Goal: Task Accomplishment & Management: Complete application form

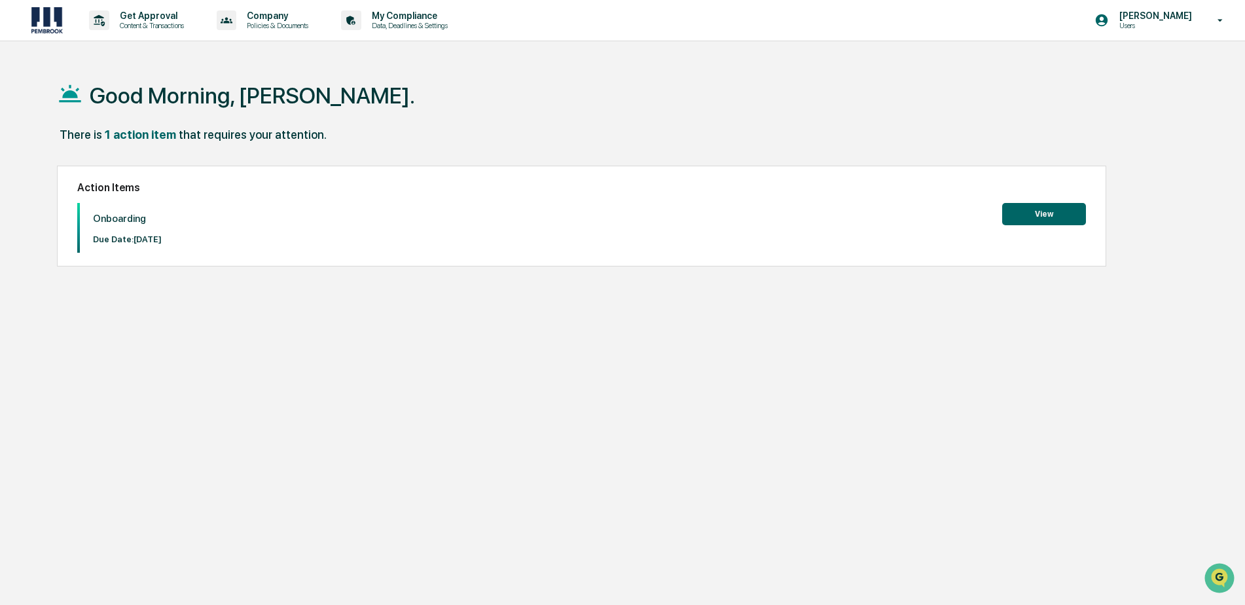
click at [1021, 220] on button "View" at bounding box center [1044, 214] width 84 height 22
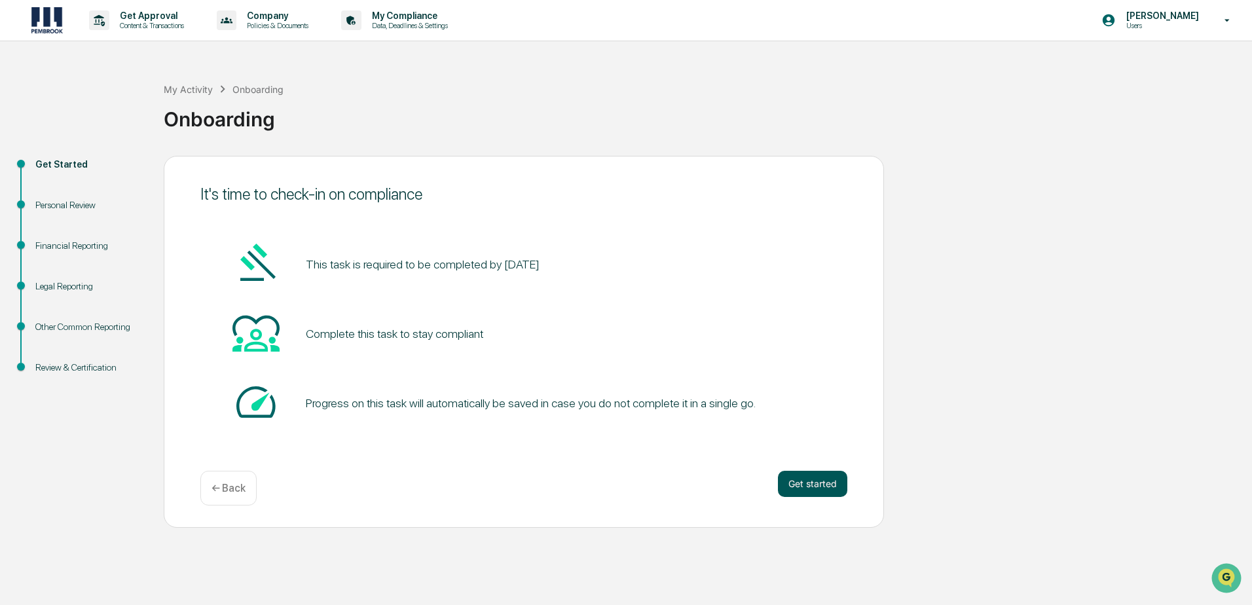
click at [812, 482] on button "Get started" at bounding box center [812, 484] width 69 height 26
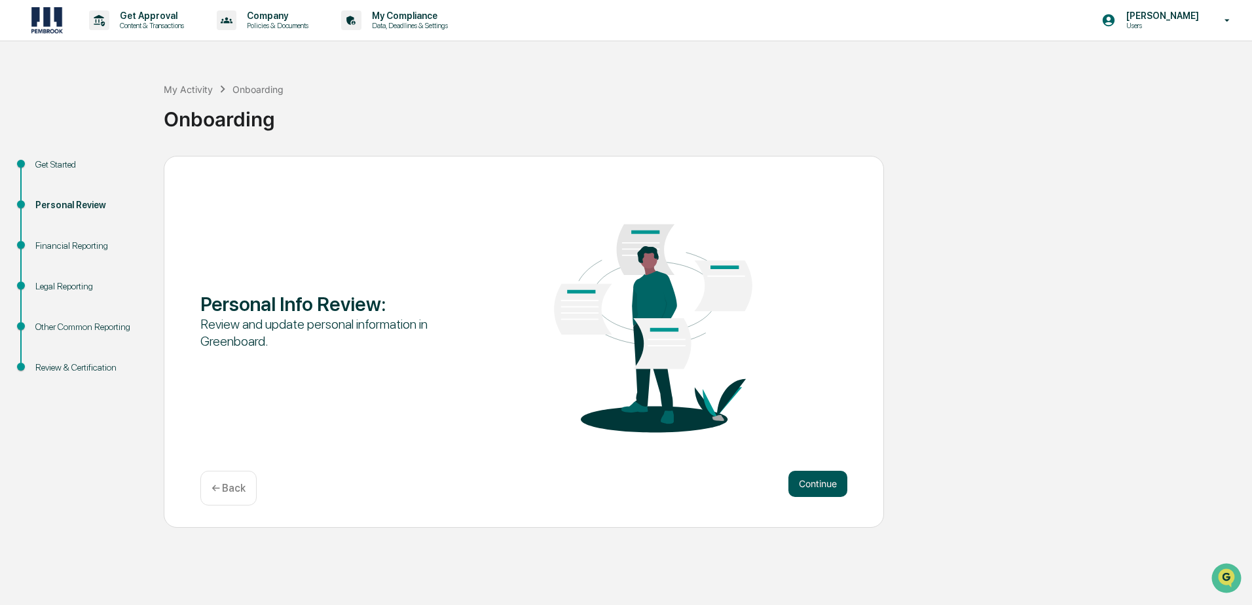
click at [801, 491] on button "Continue" at bounding box center [817, 484] width 59 height 26
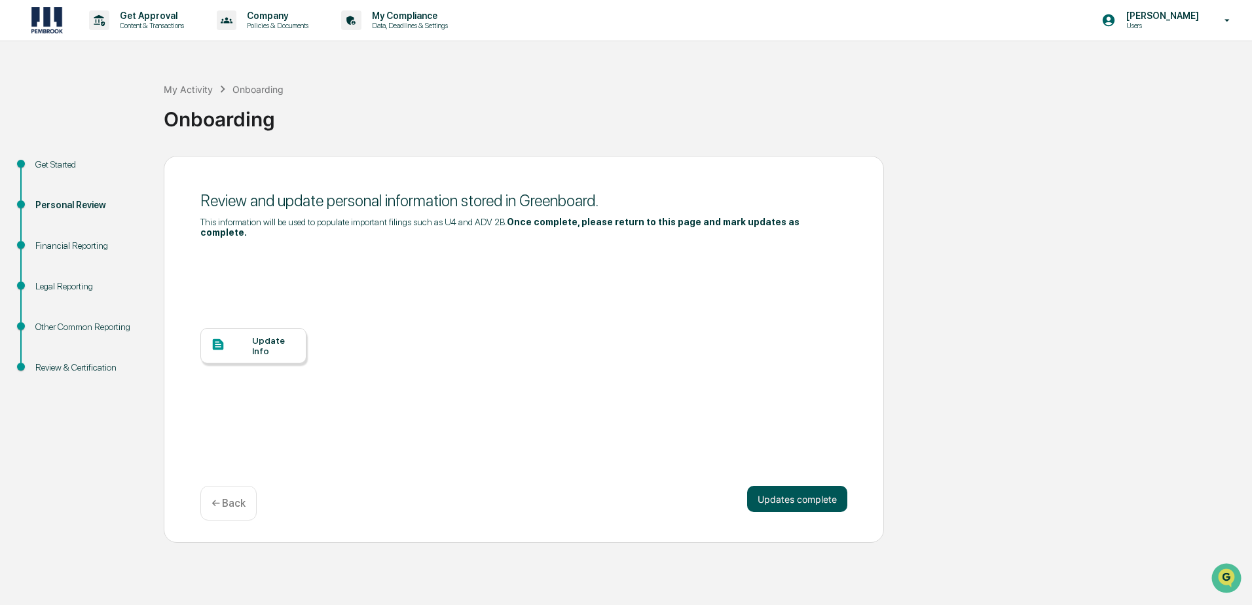
click at [768, 488] on button "Updates complete" at bounding box center [797, 499] width 100 height 26
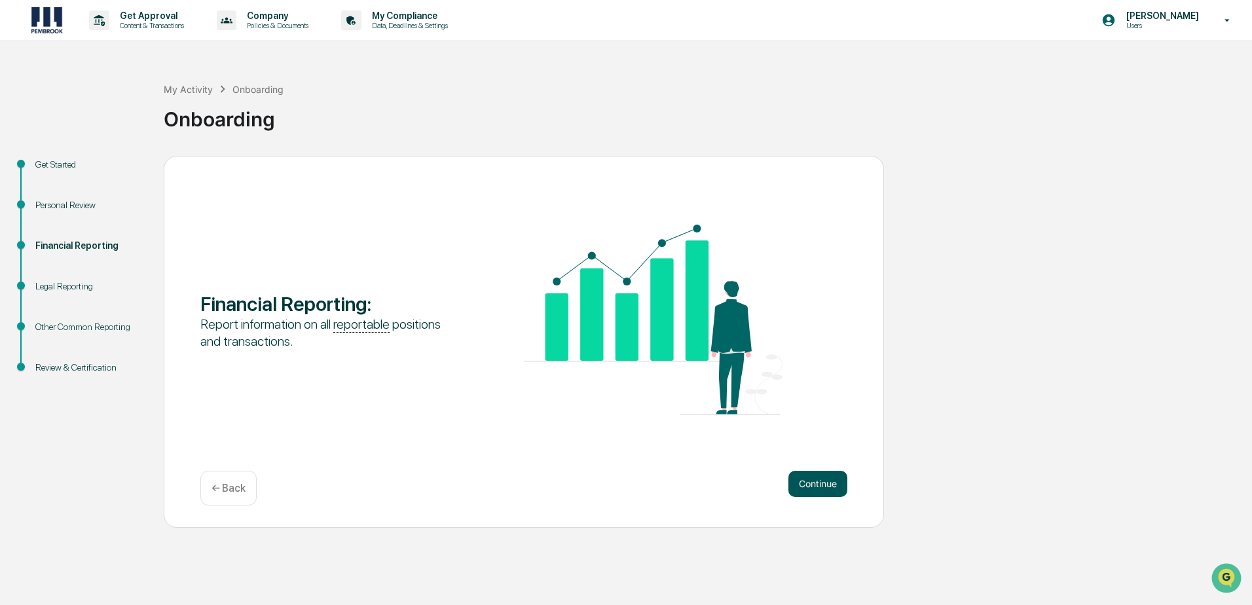
click at [795, 489] on button "Continue" at bounding box center [817, 484] width 59 height 26
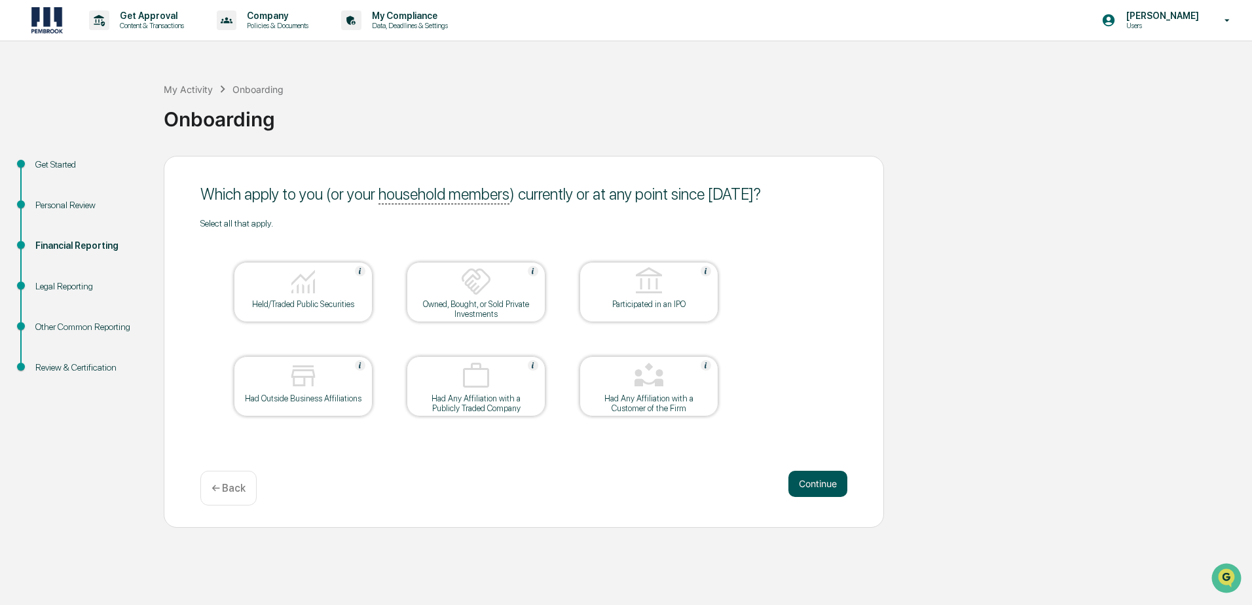
click at [805, 478] on button "Continue" at bounding box center [817, 484] width 59 height 26
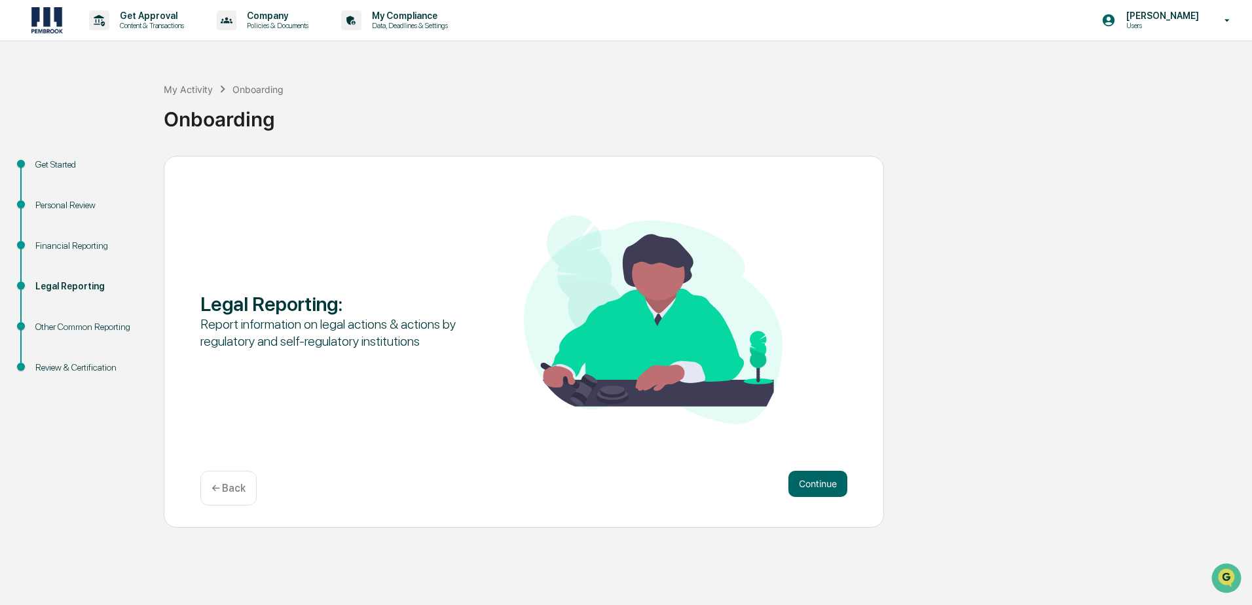
click at [805, 478] on button "Continue" at bounding box center [817, 484] width 59 height 26
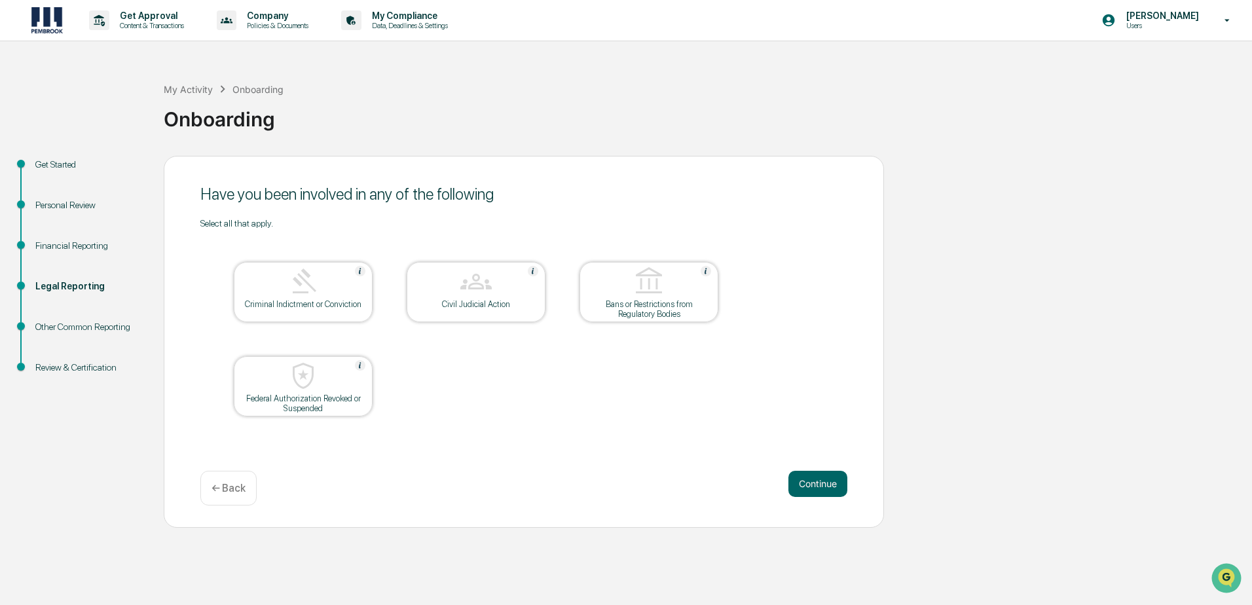
click at [805, 478] on button "Continue" at bounding box center [817, 484] width 59 height 26
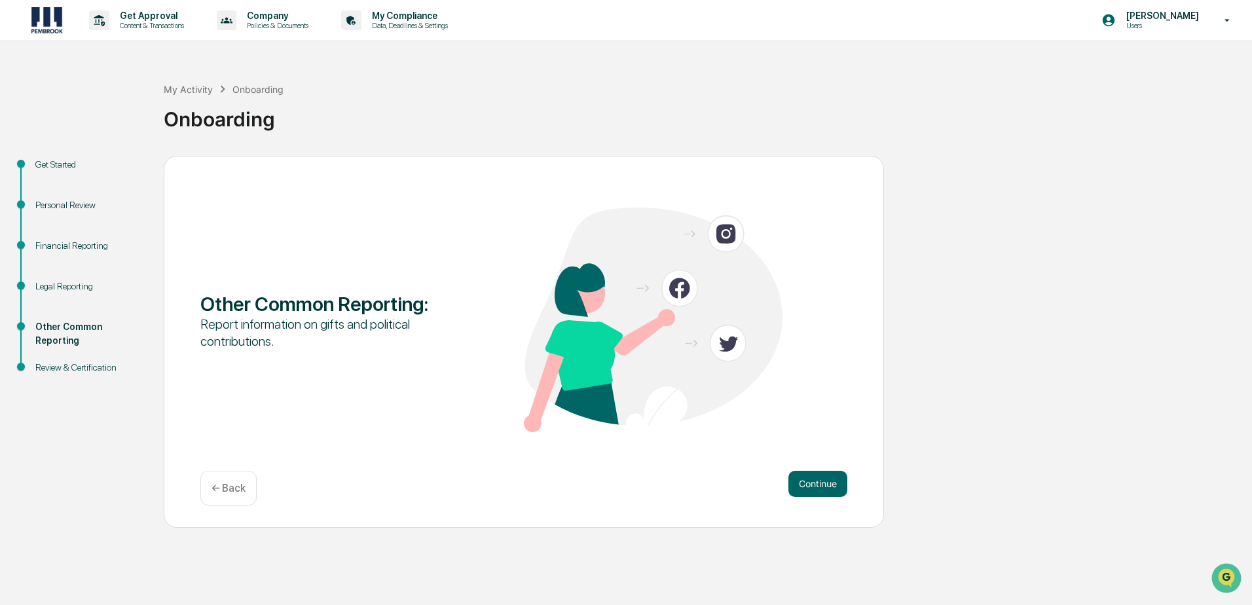
click at [805, 478] on button "Continue" at bounding box center [817, 484] width 59 height 26
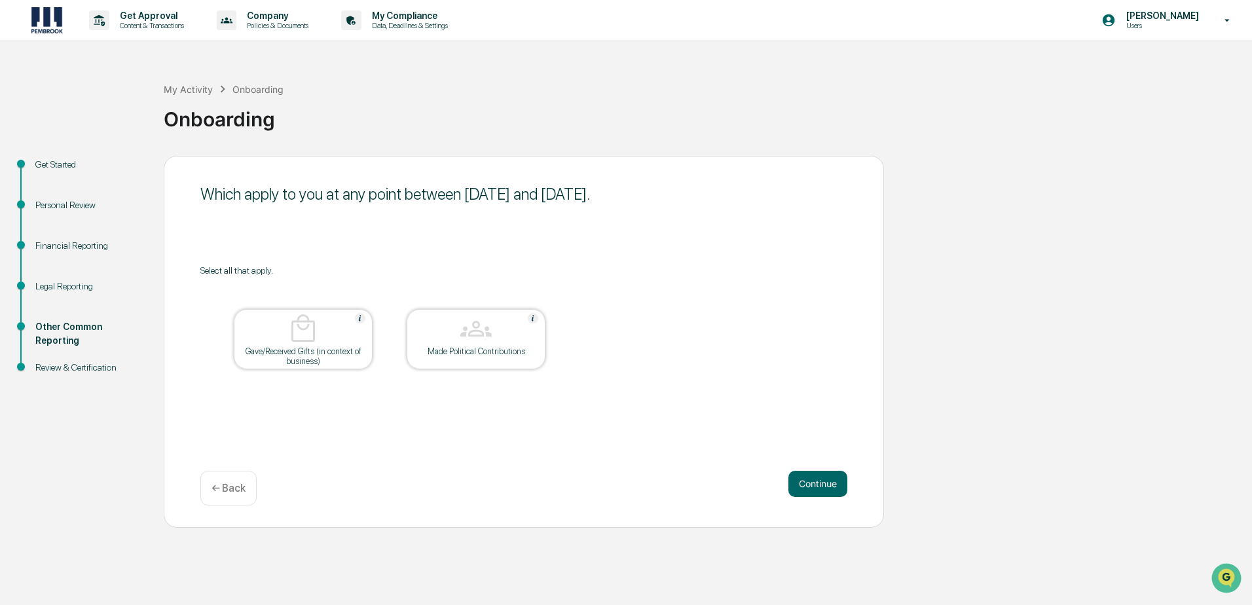
click at [805, 478] on button "Continue" at bounding box center [817, 484] width 59 height 26
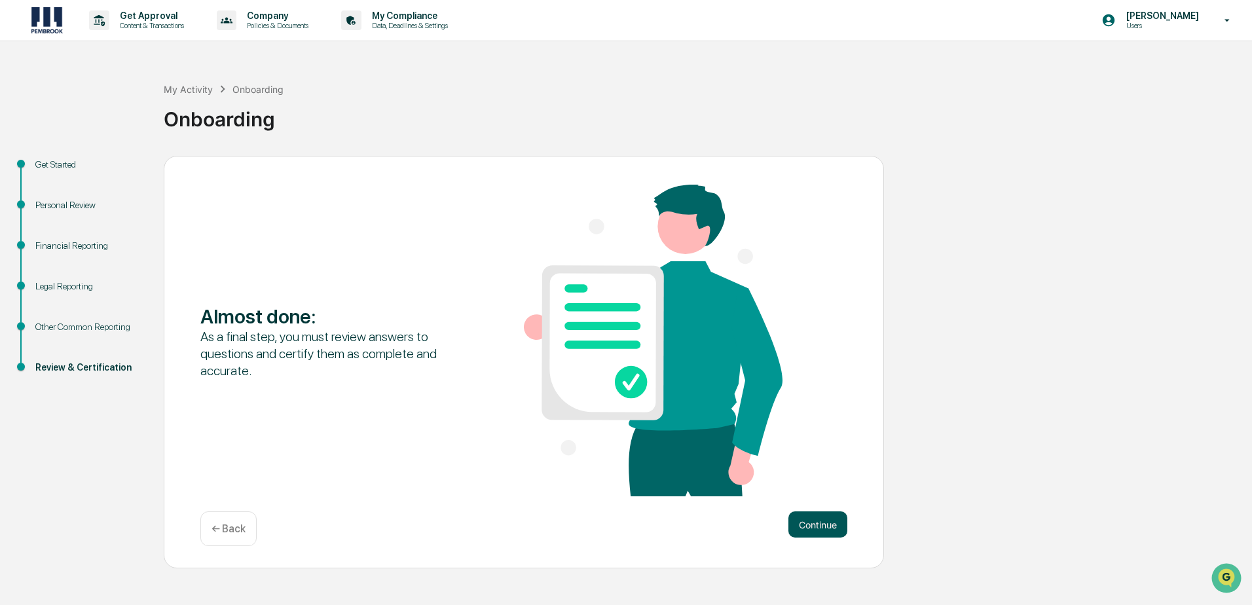
click at [803, 520] on button "Continue" at bounding box center [817, 524] width 59 height 26
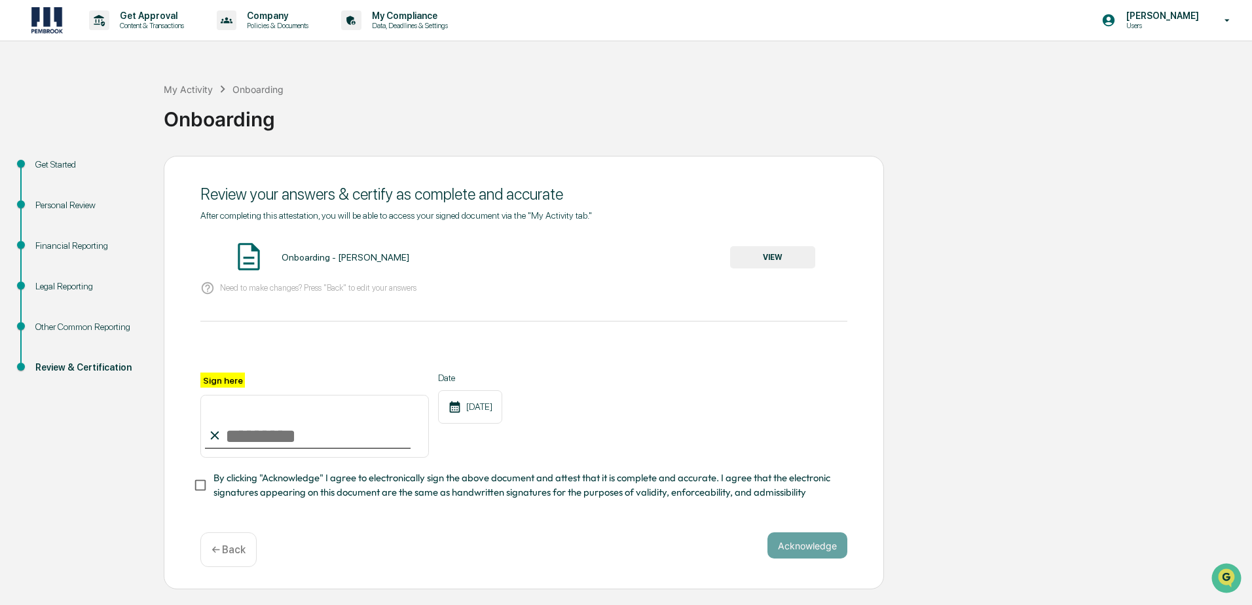
click at [250, 432] on input "Sign here" at bounding box center [314, 426] width 228 height 63
type input "**********"
click at [795, 546] on button "Acknowledge" at bounding box center [807, 545] width 80 height 26
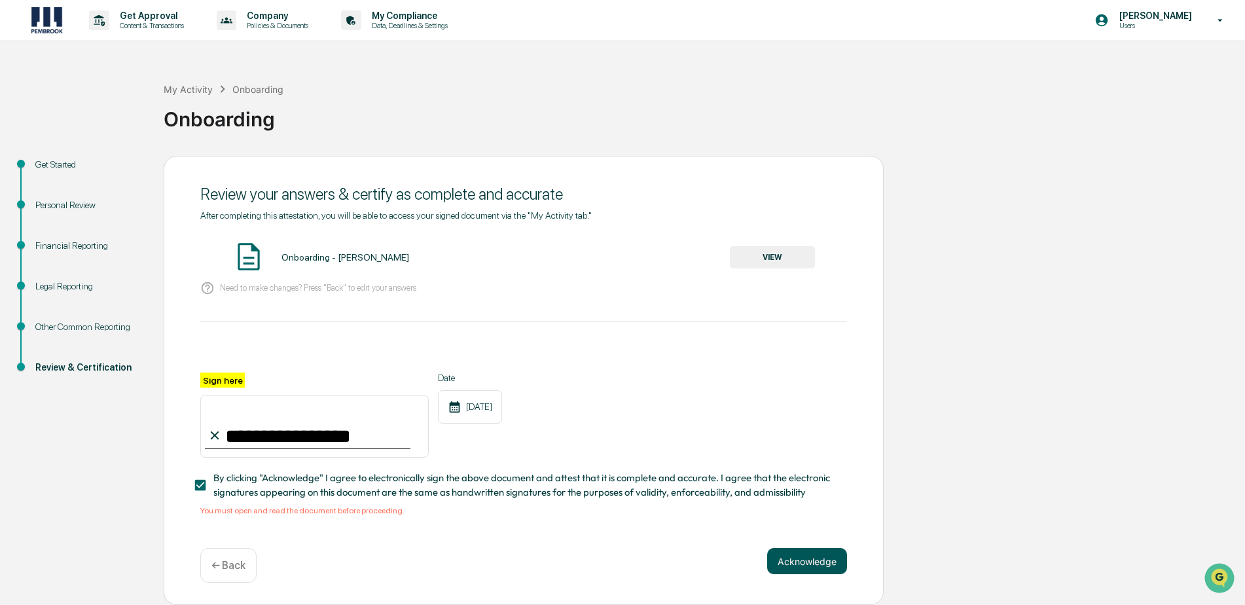
click at [797, 563] on button "Acknowledge" at bounding box center [807, 561] width 80 height 26
click at [767, 256] on button "VIEW" at bounding box center [772, 257] width 85 height 22
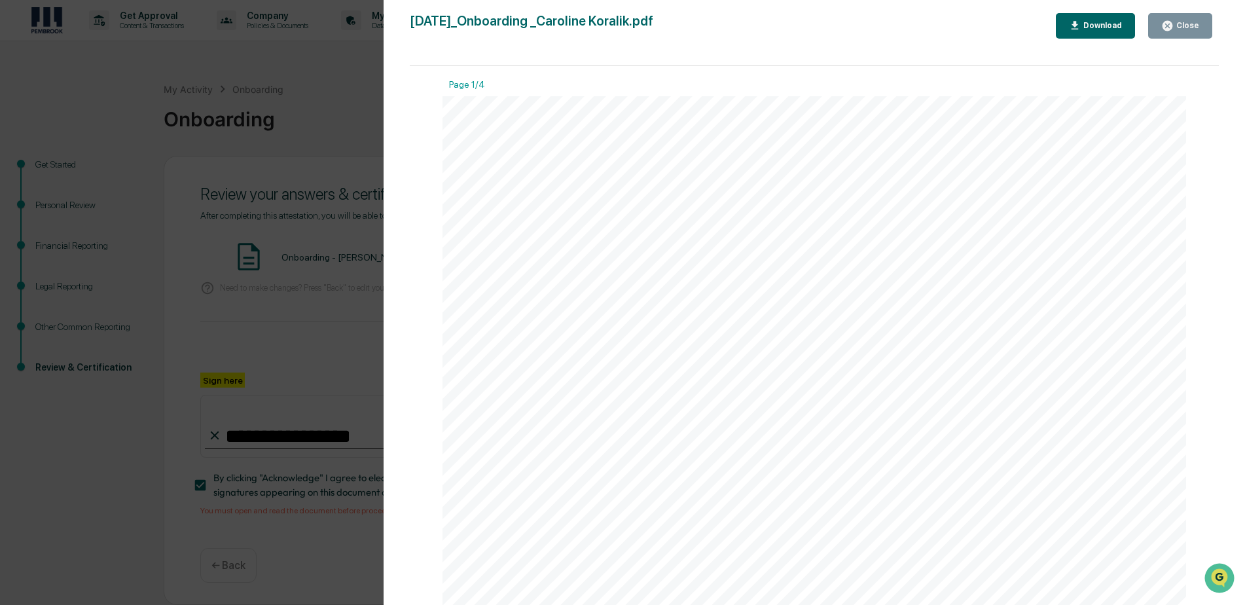
click at [1089, 26] on div "Download" at bounding box center [1101, 25] width 41 height 9
